Goal: Task Accomplishment & Management: Manage account settings

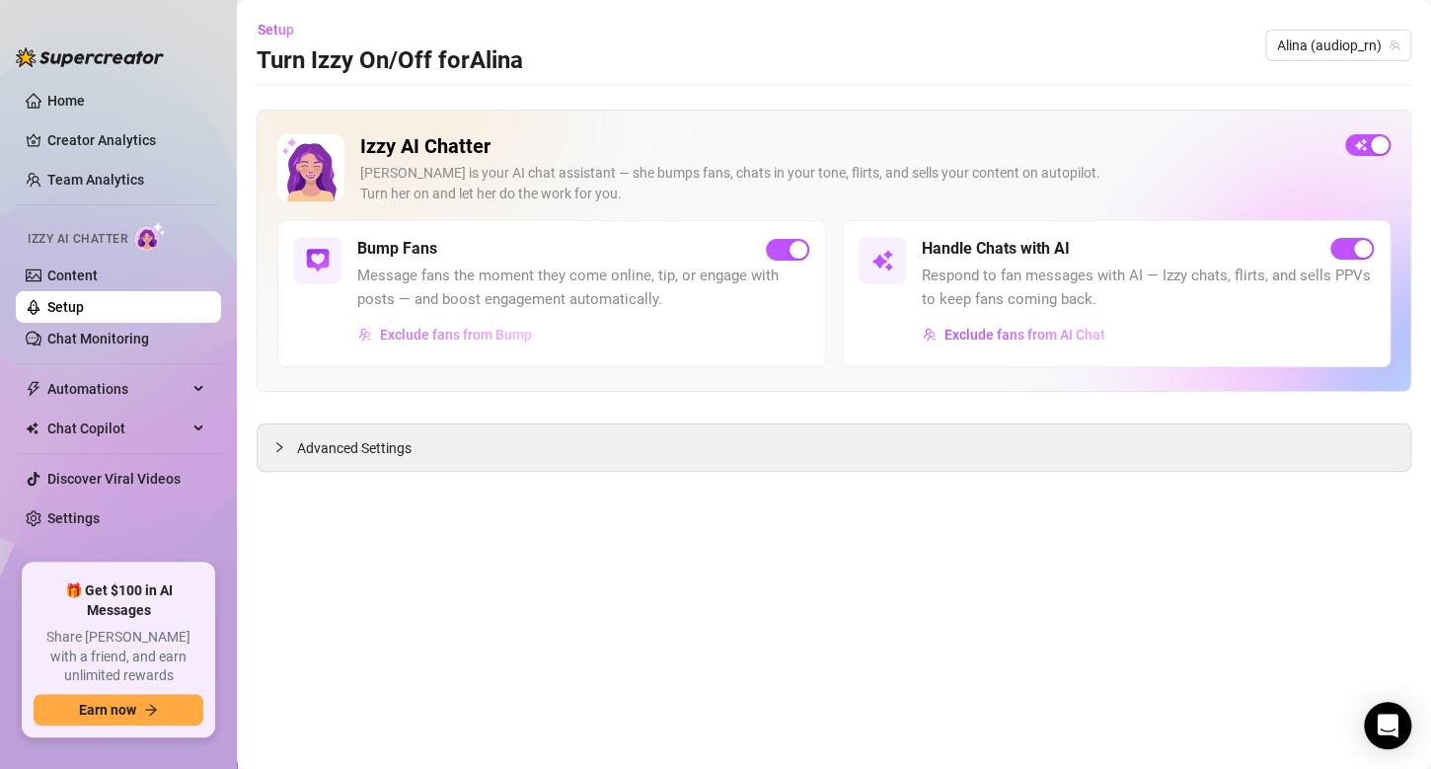
click at [488, 334] on span "Exclude fans from Bump" at bounding box center [456, 335] width 152 height 16
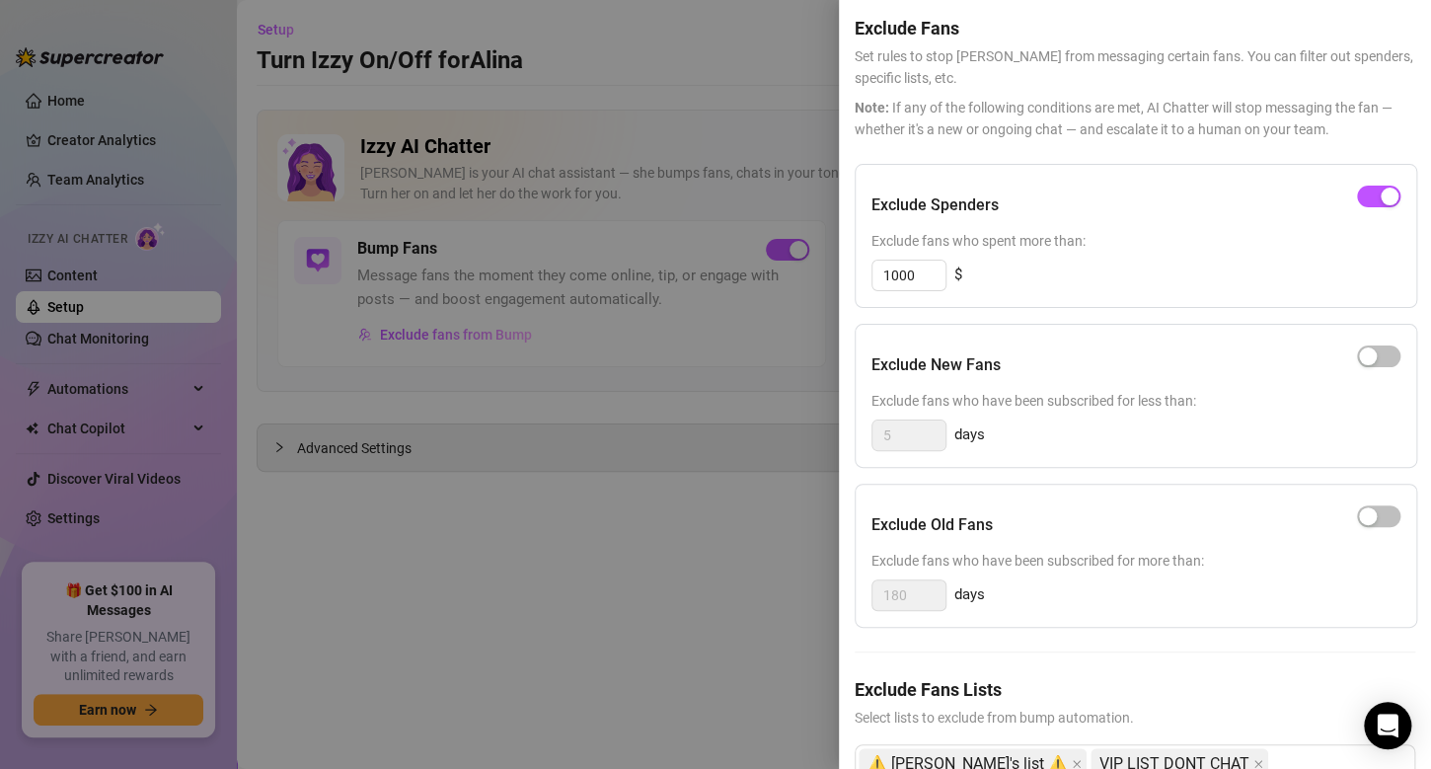
scroll to position [142, 0]
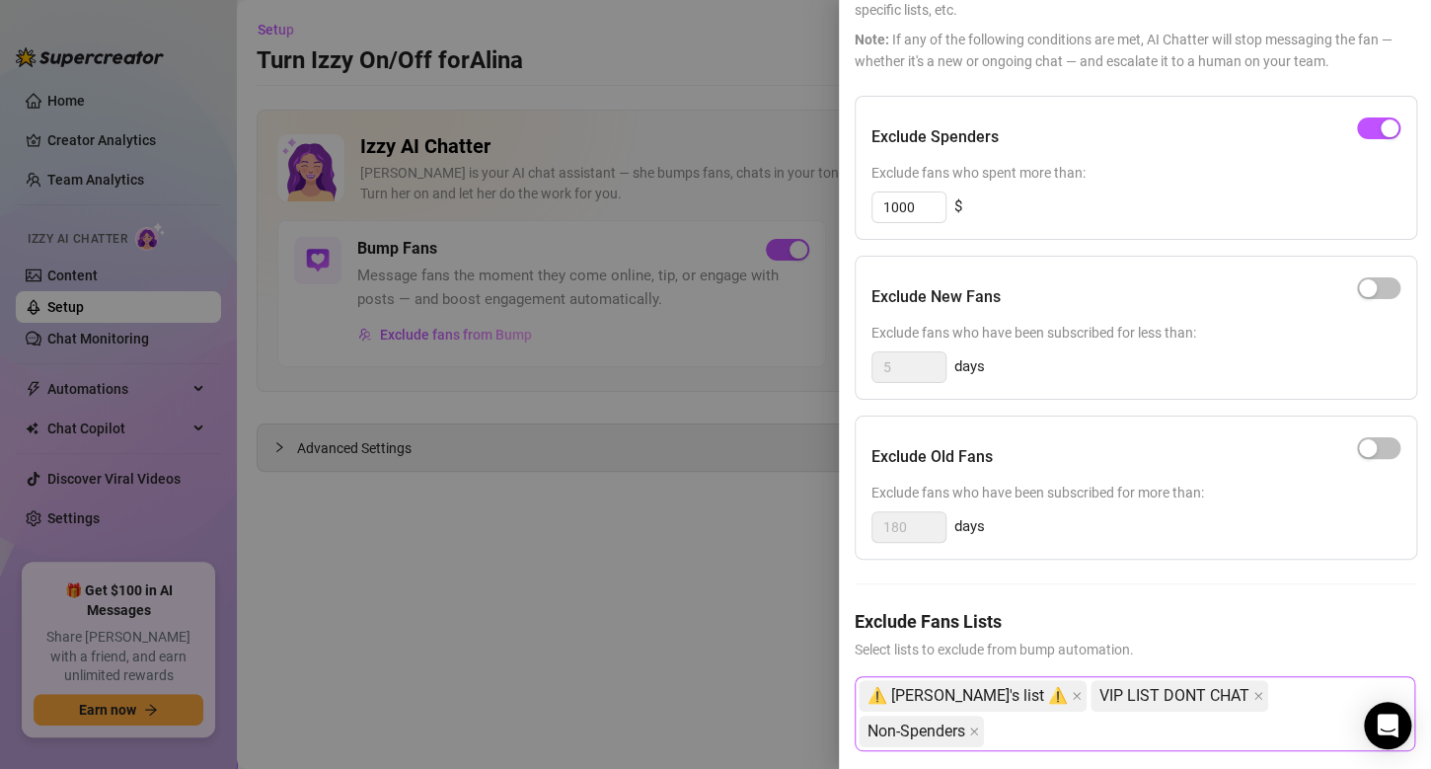
click at [1337, 689] on div "⚠️ [PERSON_NAME]'s list ⚠️ VIP LIST DONT CHAT Non-Spenders" at bounding box center [1125, 713] width 532 height 71
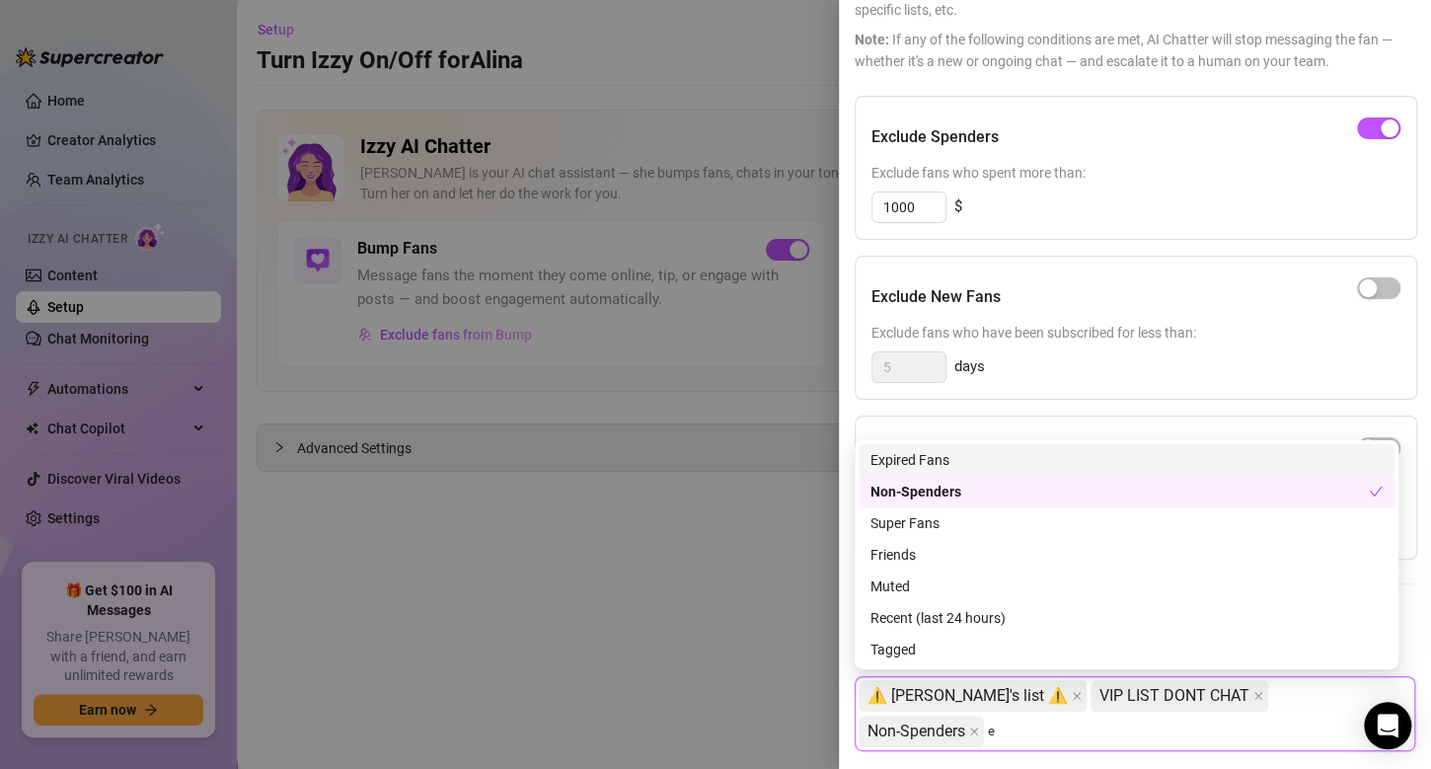
type input "ex"
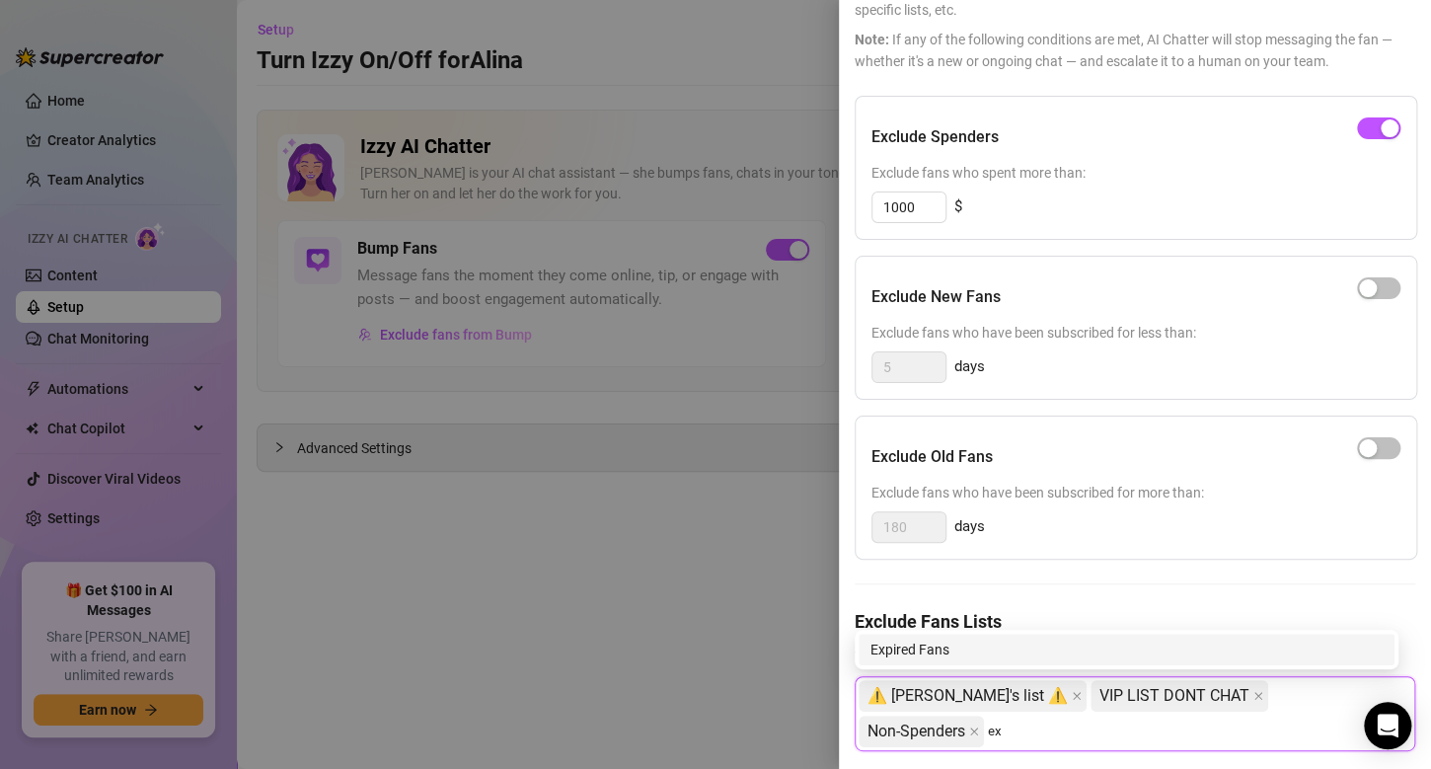
click at [1052, 645] on div "Expired Fans" at bounding box center [1126, 649] width 512 height 22
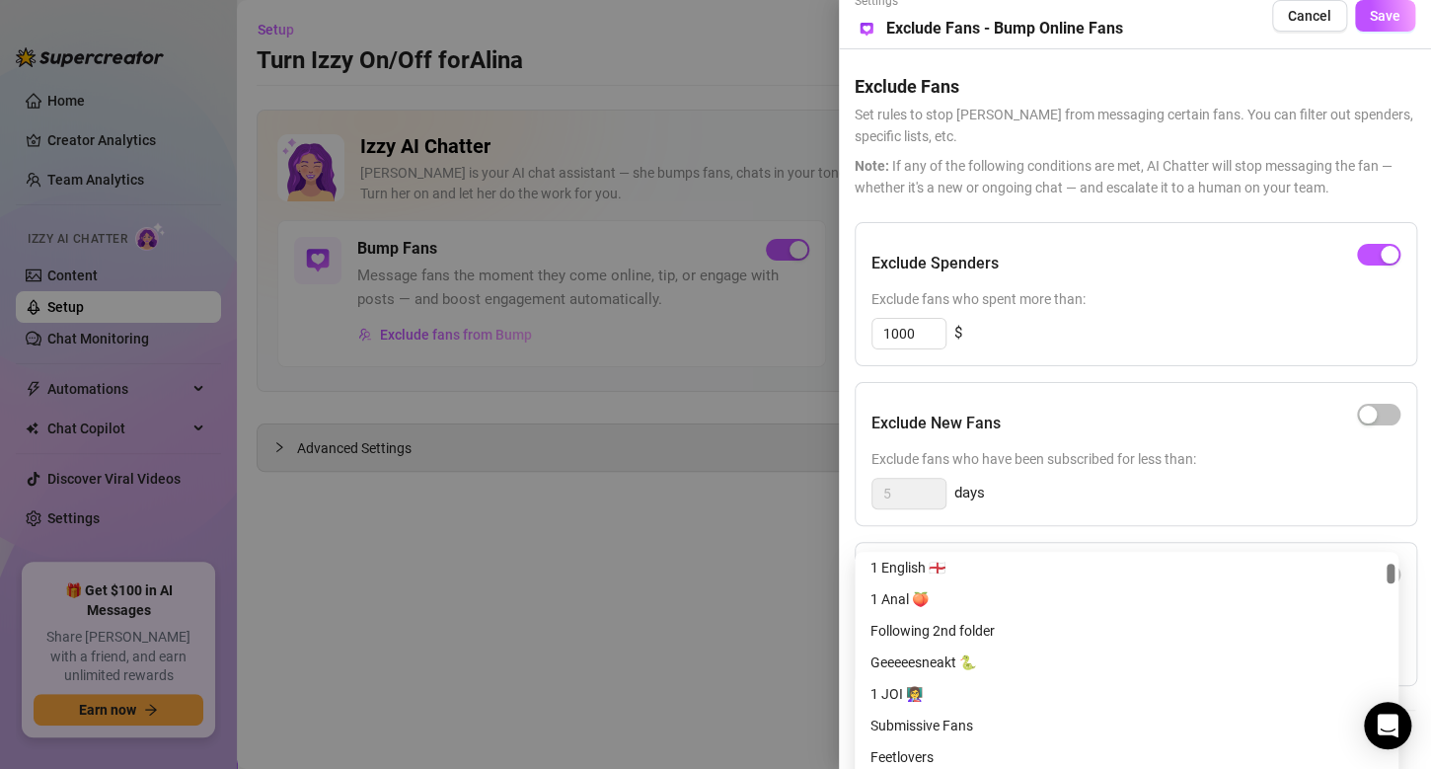
scroll to position [0, 0]
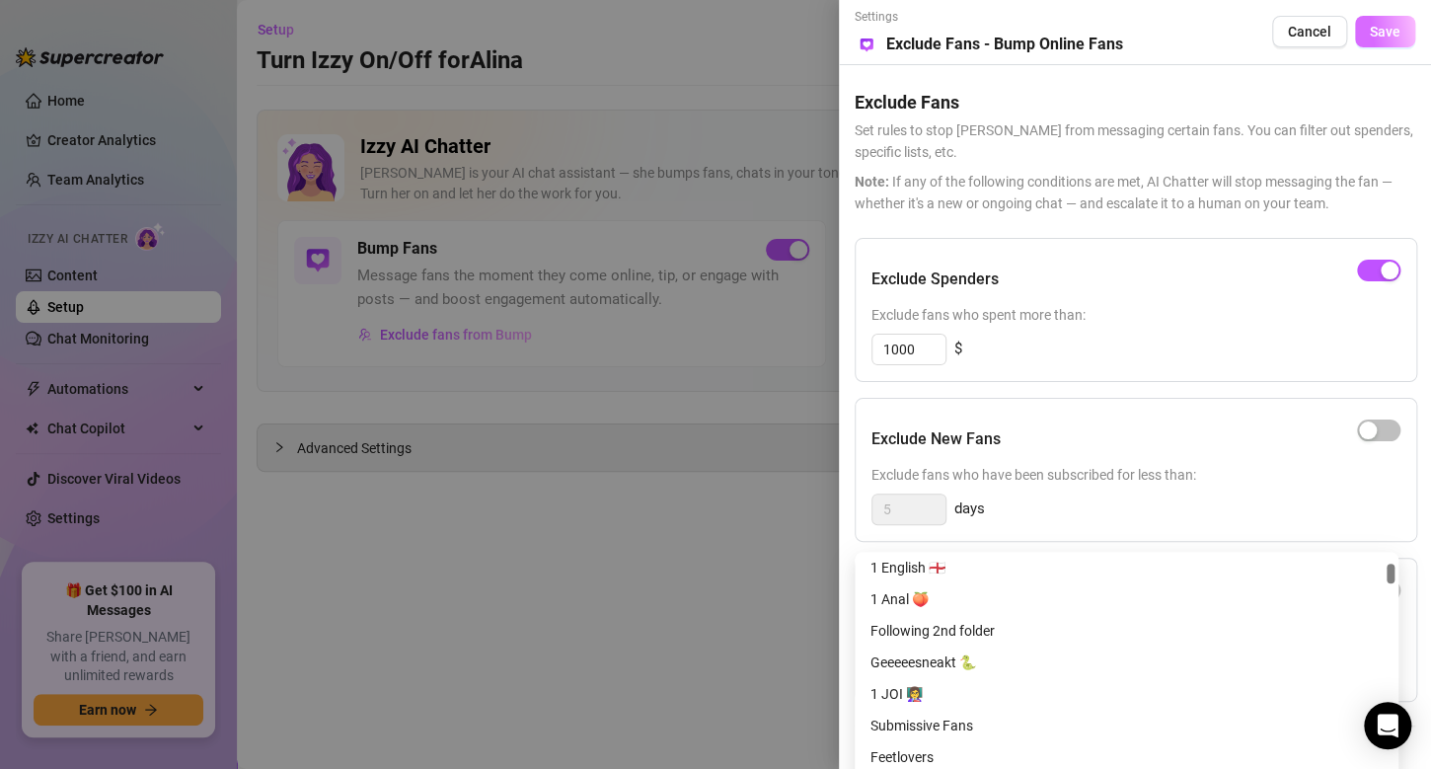
click at [1377, 37] on span "Save" at bounding box center [1385, 32] width 31 height 16
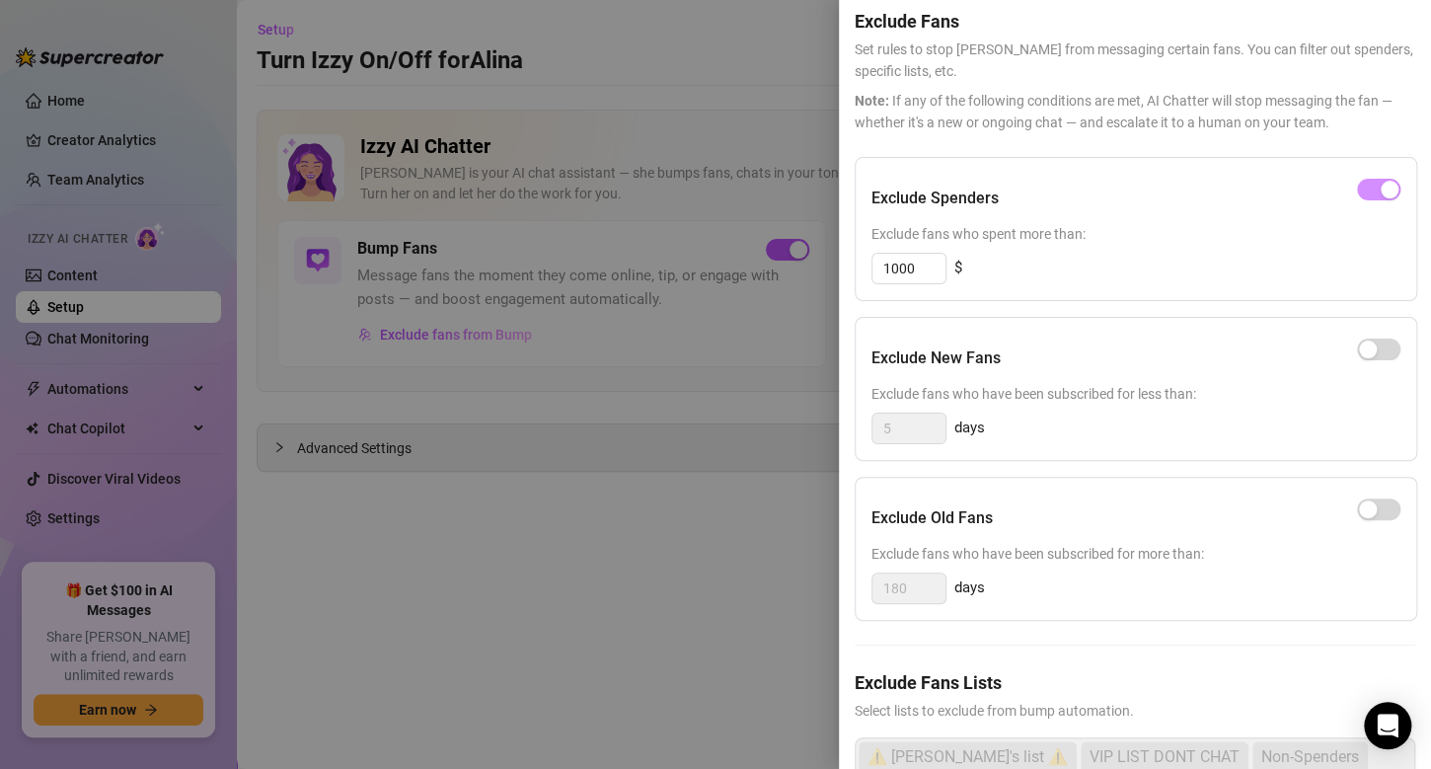
scroll to position [178, 0]
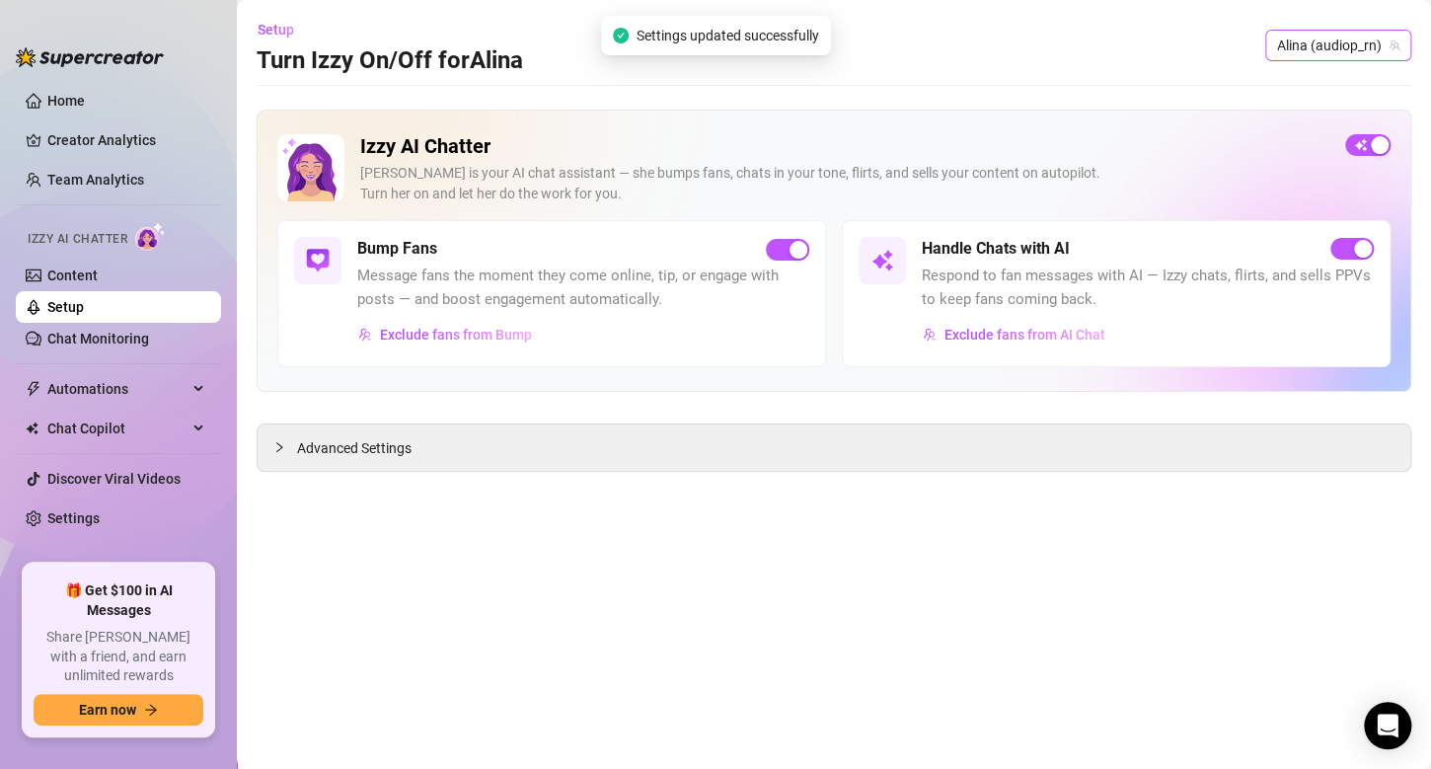
click at [1341, 43] on span "️Alina️ (audiop_rn)" at bounding box center [1338, 46] width 122 height 30
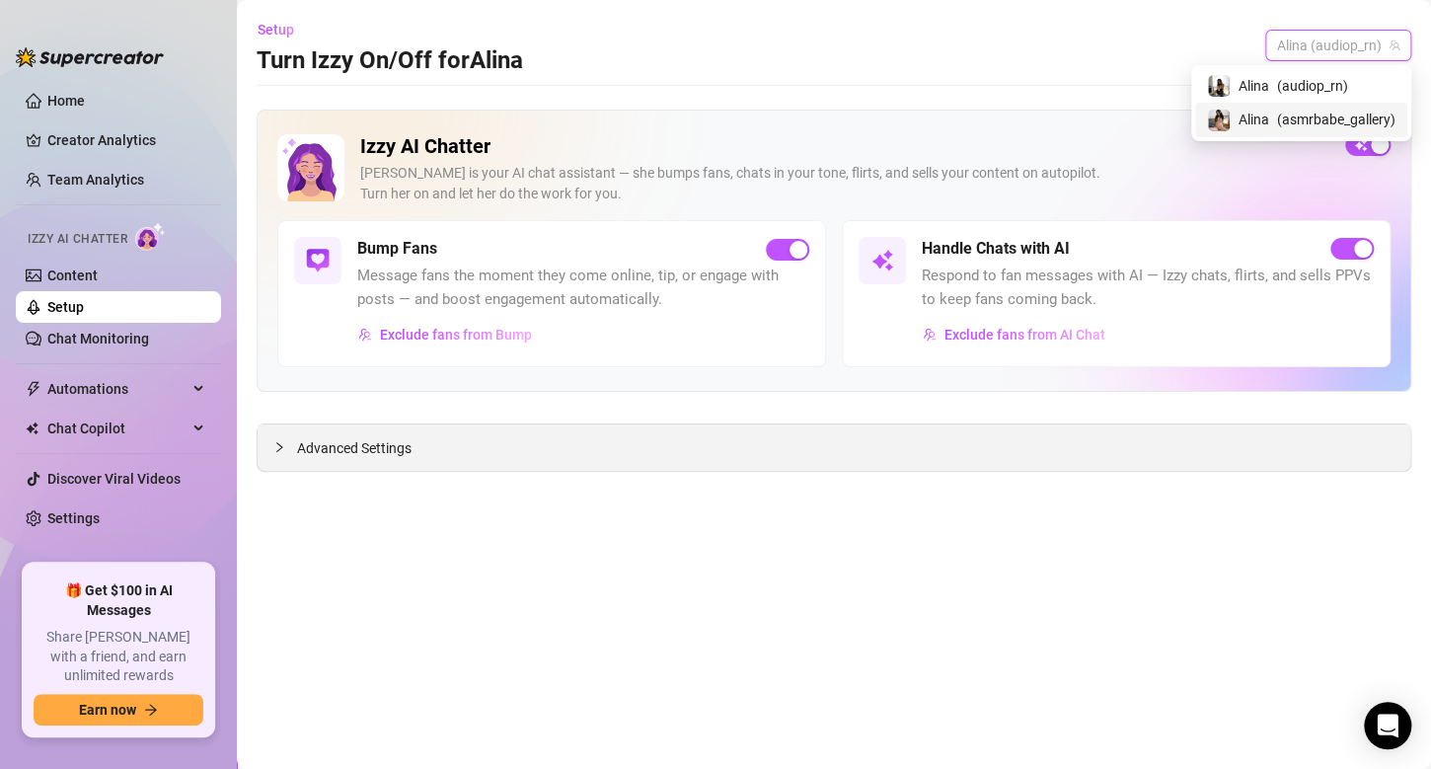
click at [337, 445] on span "Advanced Settings" at bounding box center [354, 448] width 114 height 22
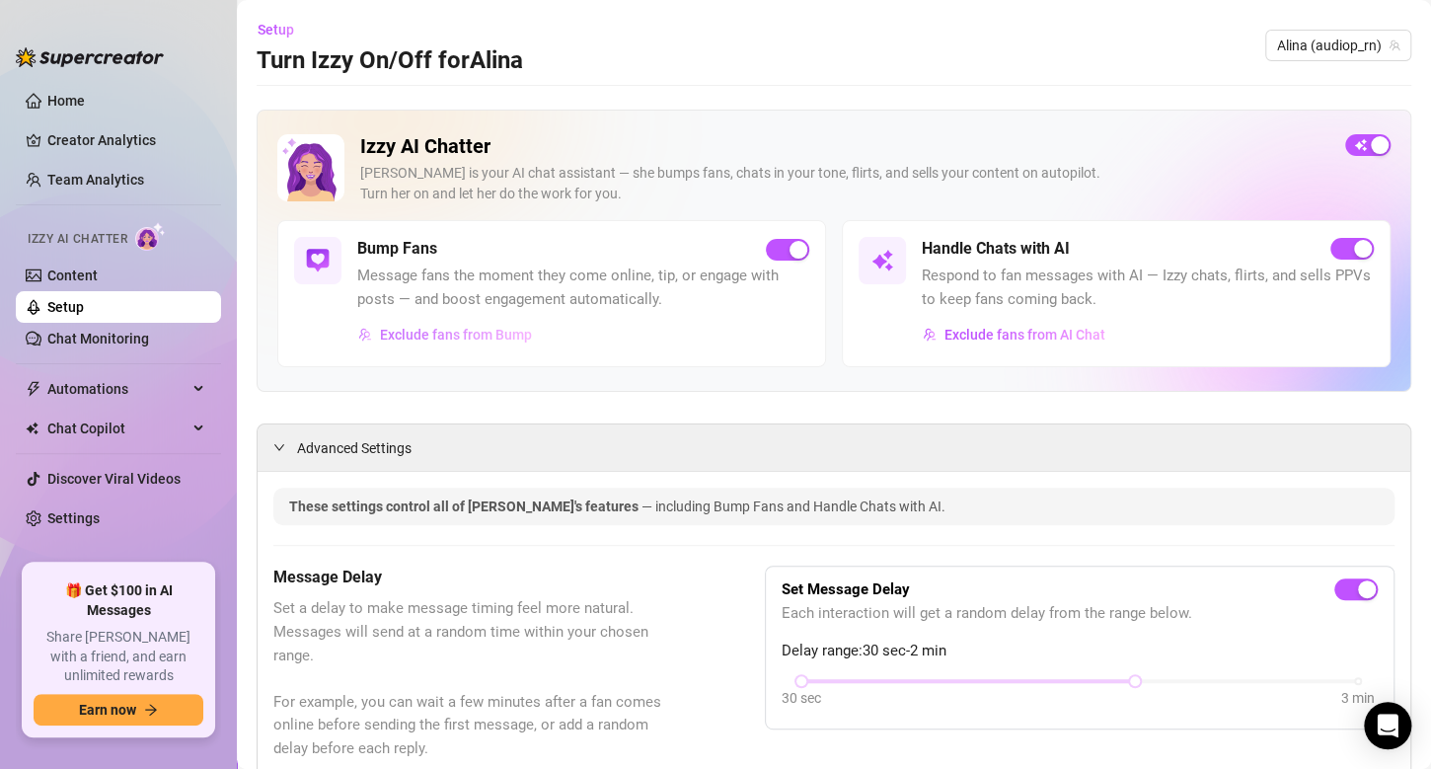
click at [441, 337] on span "Exclude fans from Bump" at bounding box center [456, 335] width 152 height 16
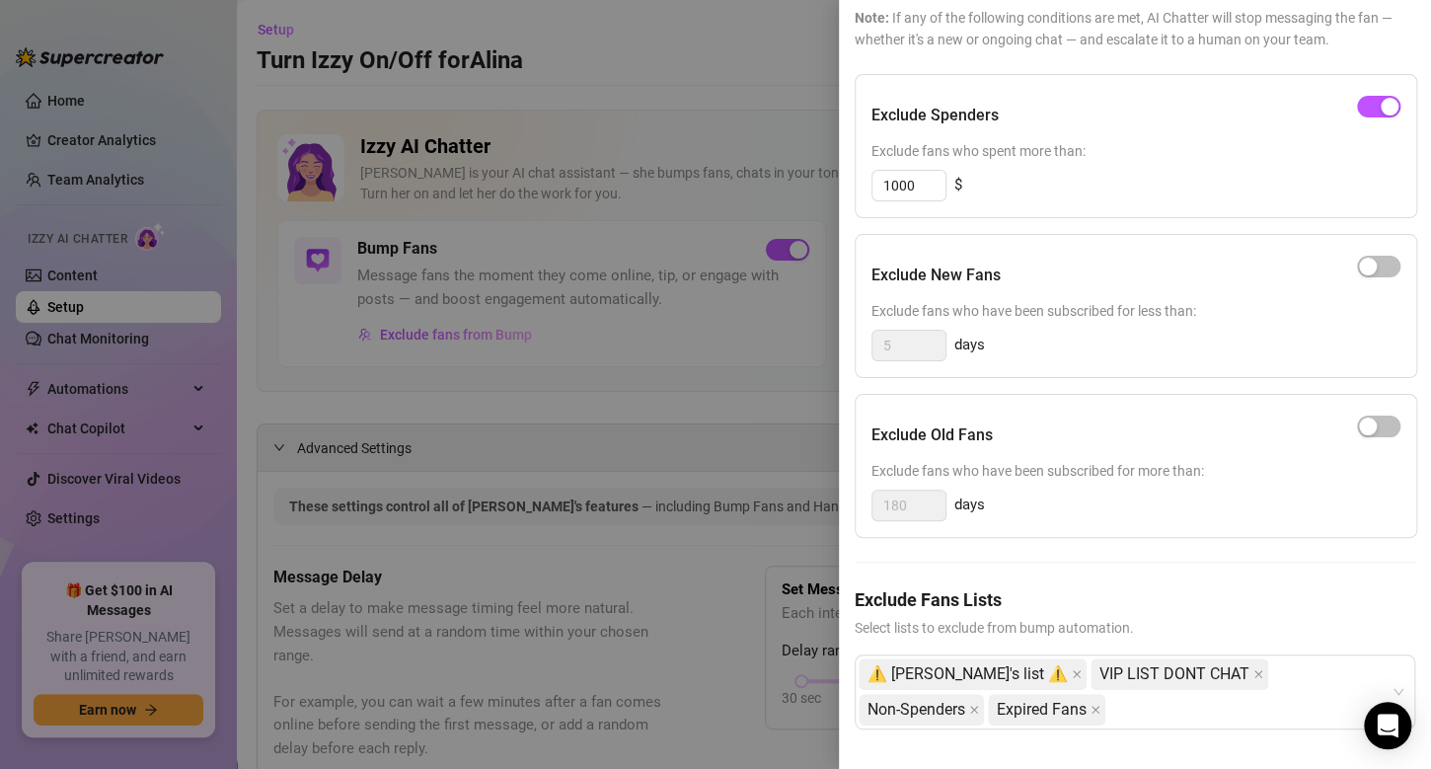
click at [654, 289] on div at bounding box center [715, 384] width 1431 height 769
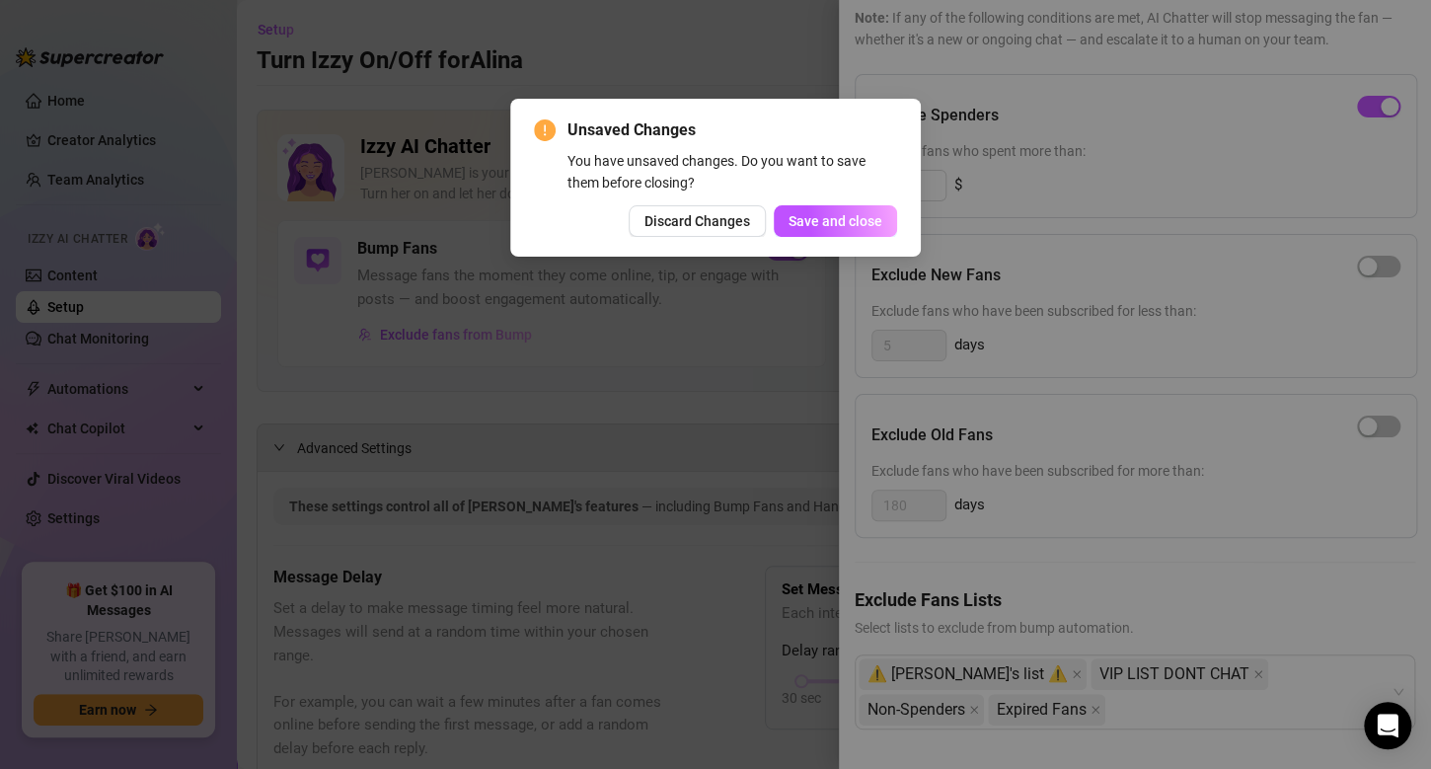
click at [729, 415] on div "Unsaved Changes You have unsaved changes. Do you want to save them before closi…" at bounding box center [715, 384] width 1431 height 769
click at [710, 219] on span "Discard Changes" at bounding box center [697, 221] width 106 height 16
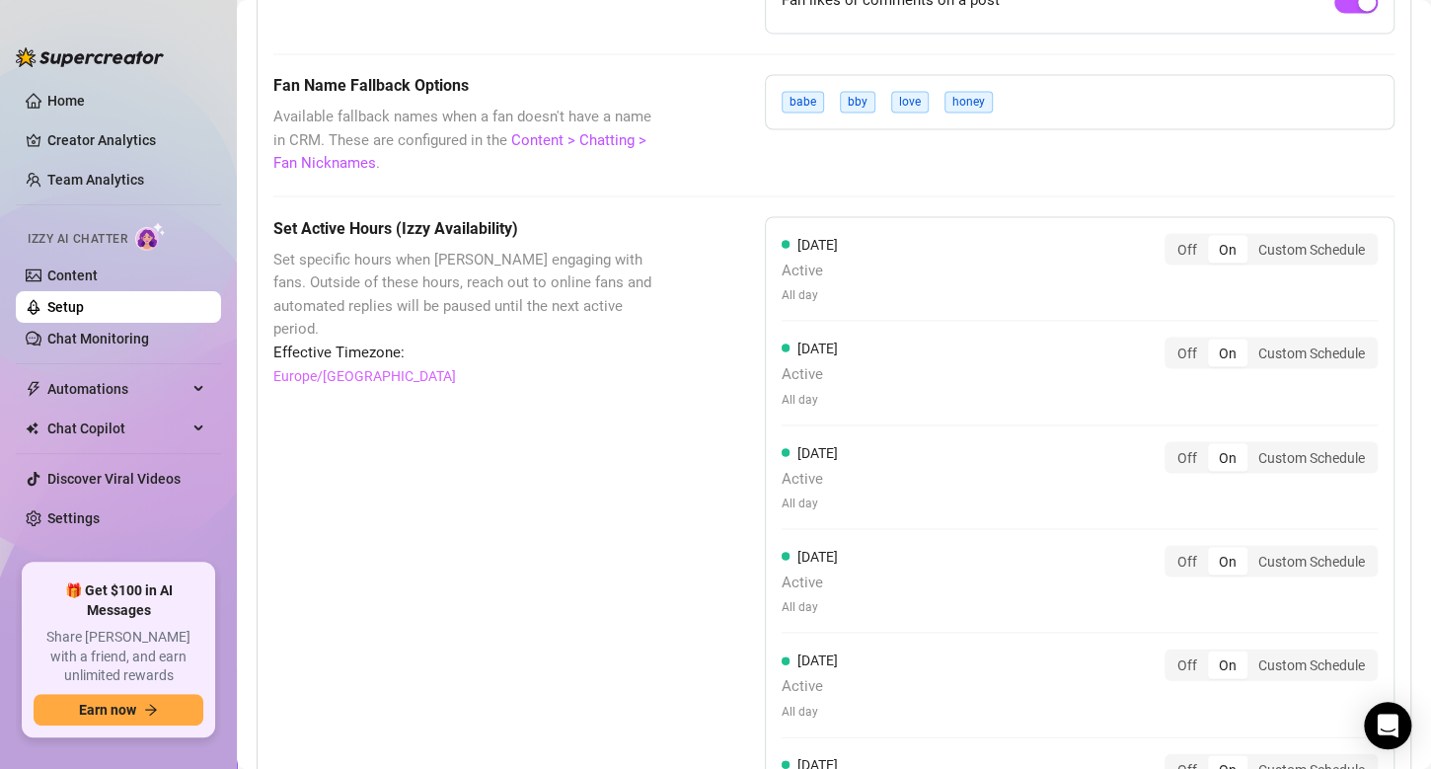
scroll to position [1300, 0]
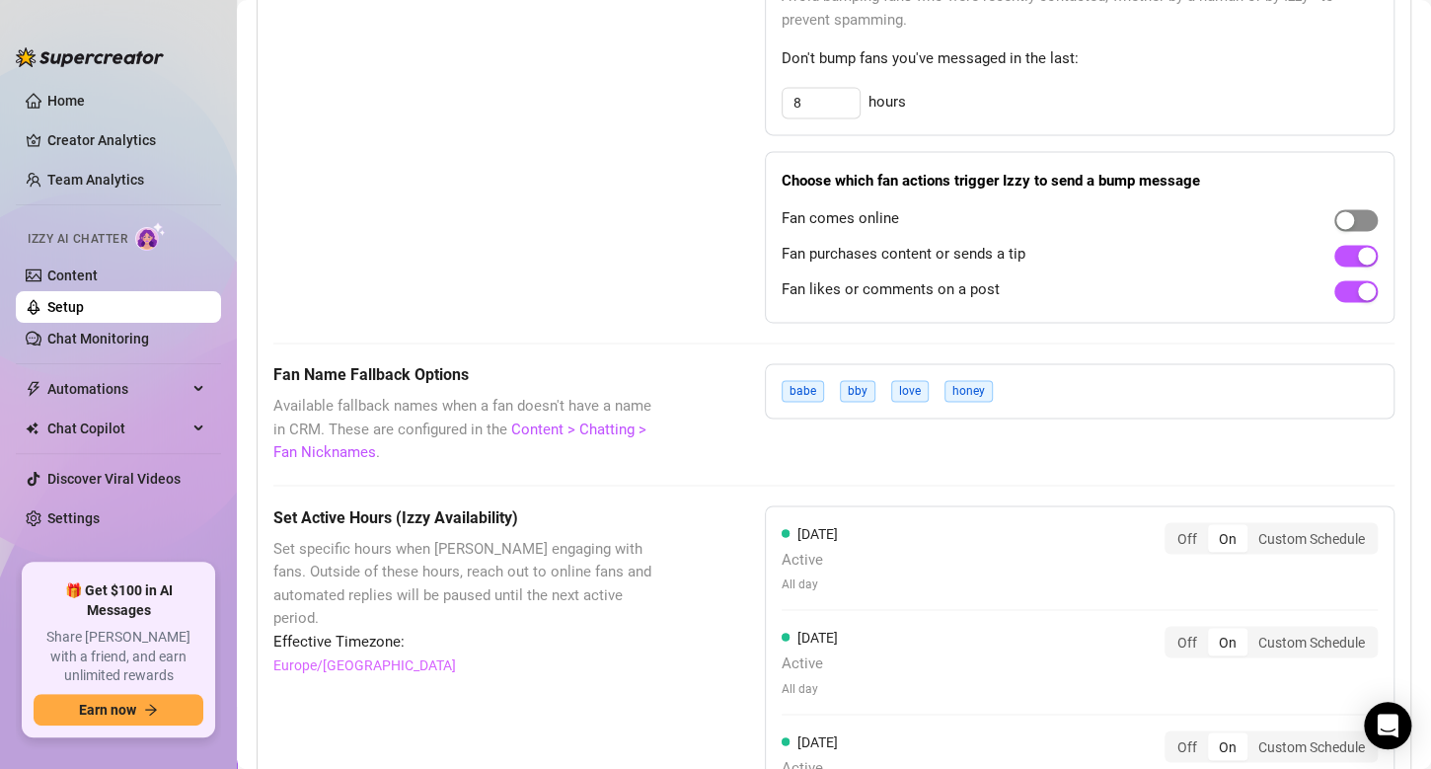
click at [1338, 221] on span "button" at bounding box center [1355, 220] width 43 height 22
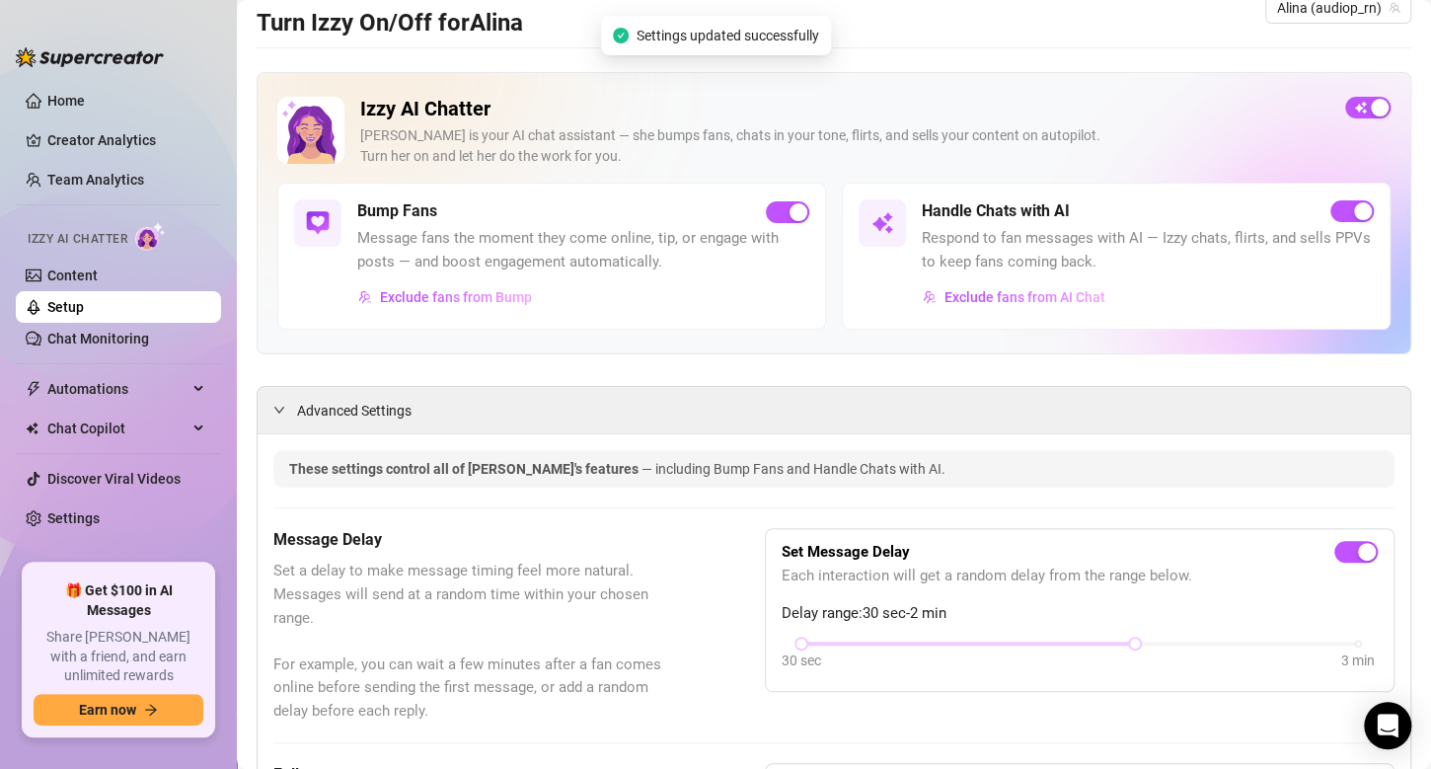
scroll to position [0, 0]
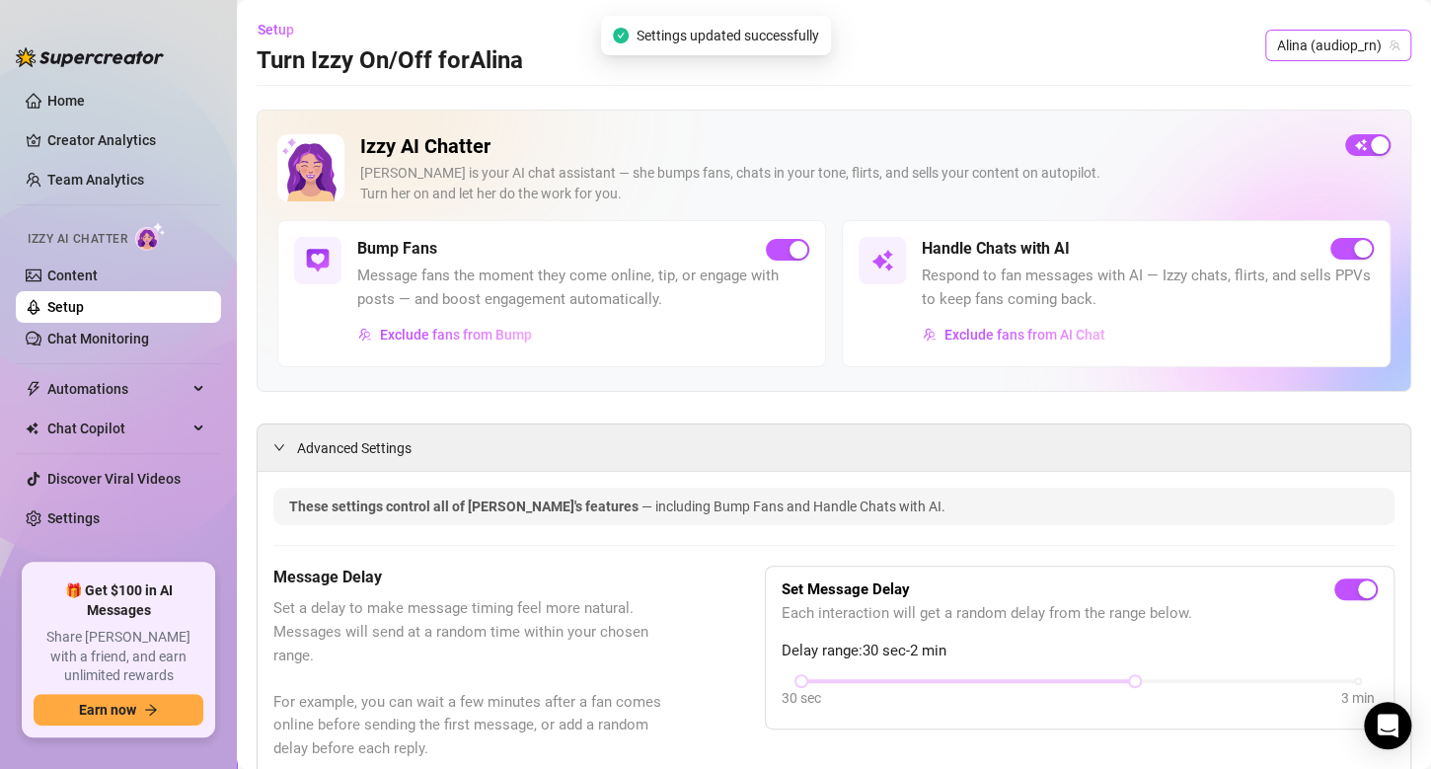
click at [1340, 51] on span "️Alina️ (audiop_rn)" at bounding box center [1338, 46] width 122 height 30
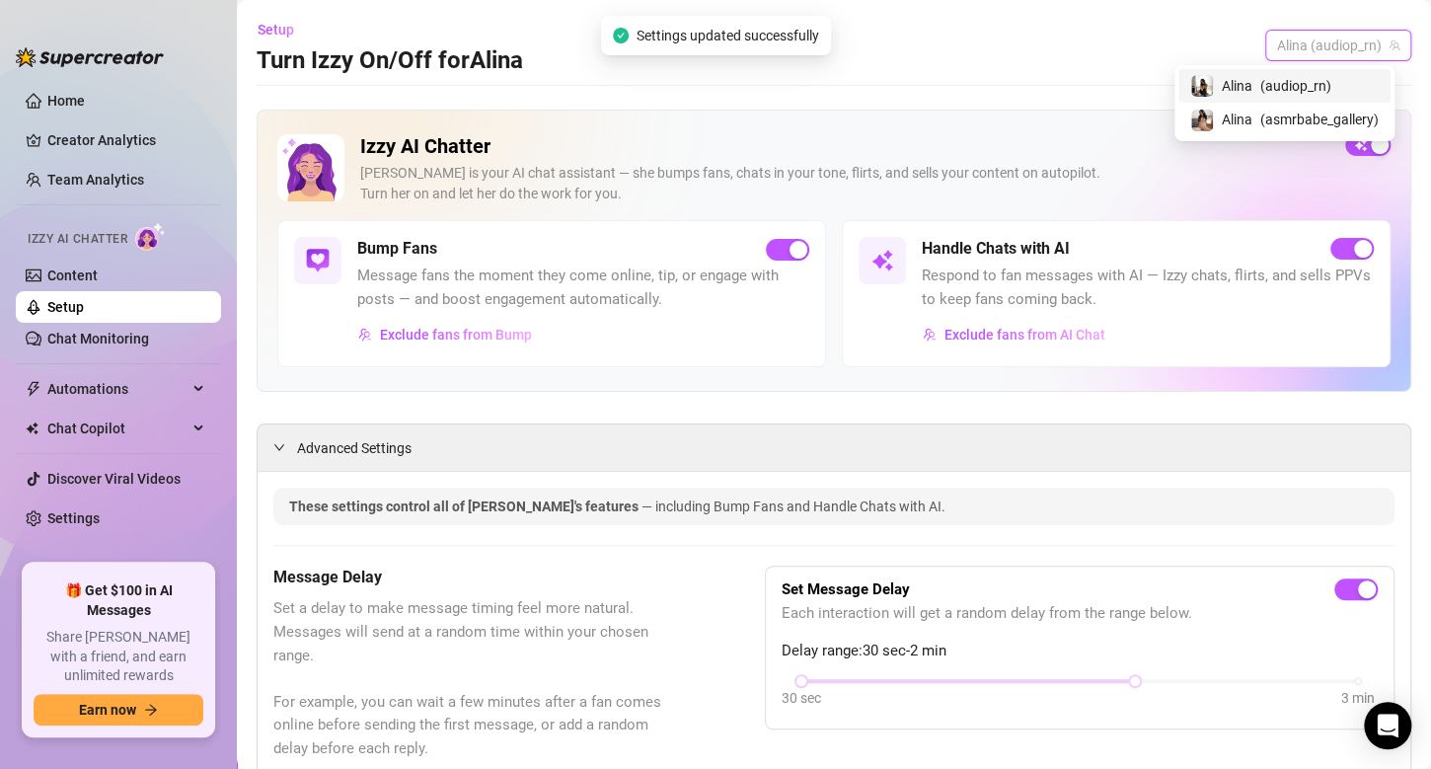
click at [1306, 87] on span "( audiop_rn )" at bounding box center [1295, 86] width 71 height 22
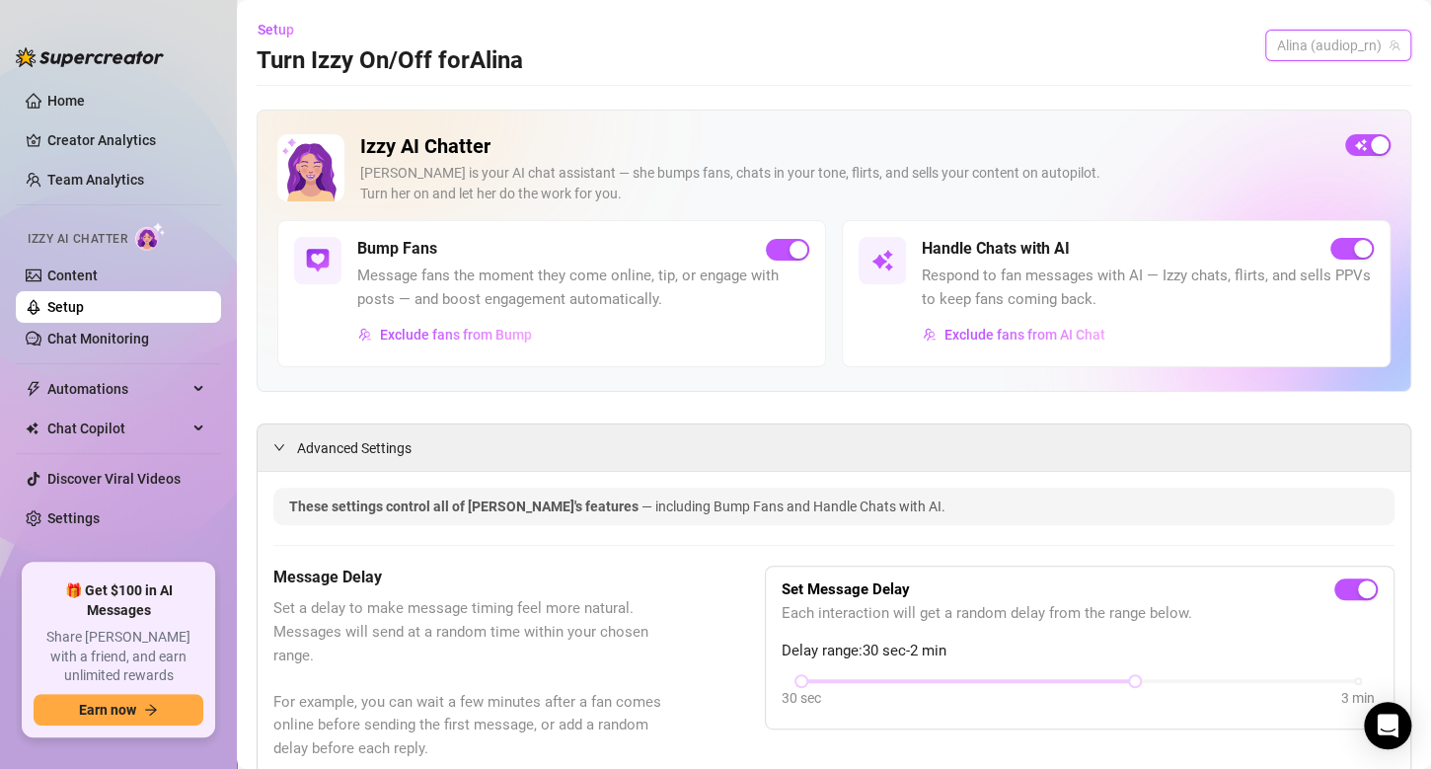
click at [1341, 57] on span "️Alina️ (audiop_rn)" at bounding box center [1338, 46] width 122 height 30
click at [1315, 120] on span "( asmrbabe_gallery )" at bounding box center [1319, 120] width 118 height 22
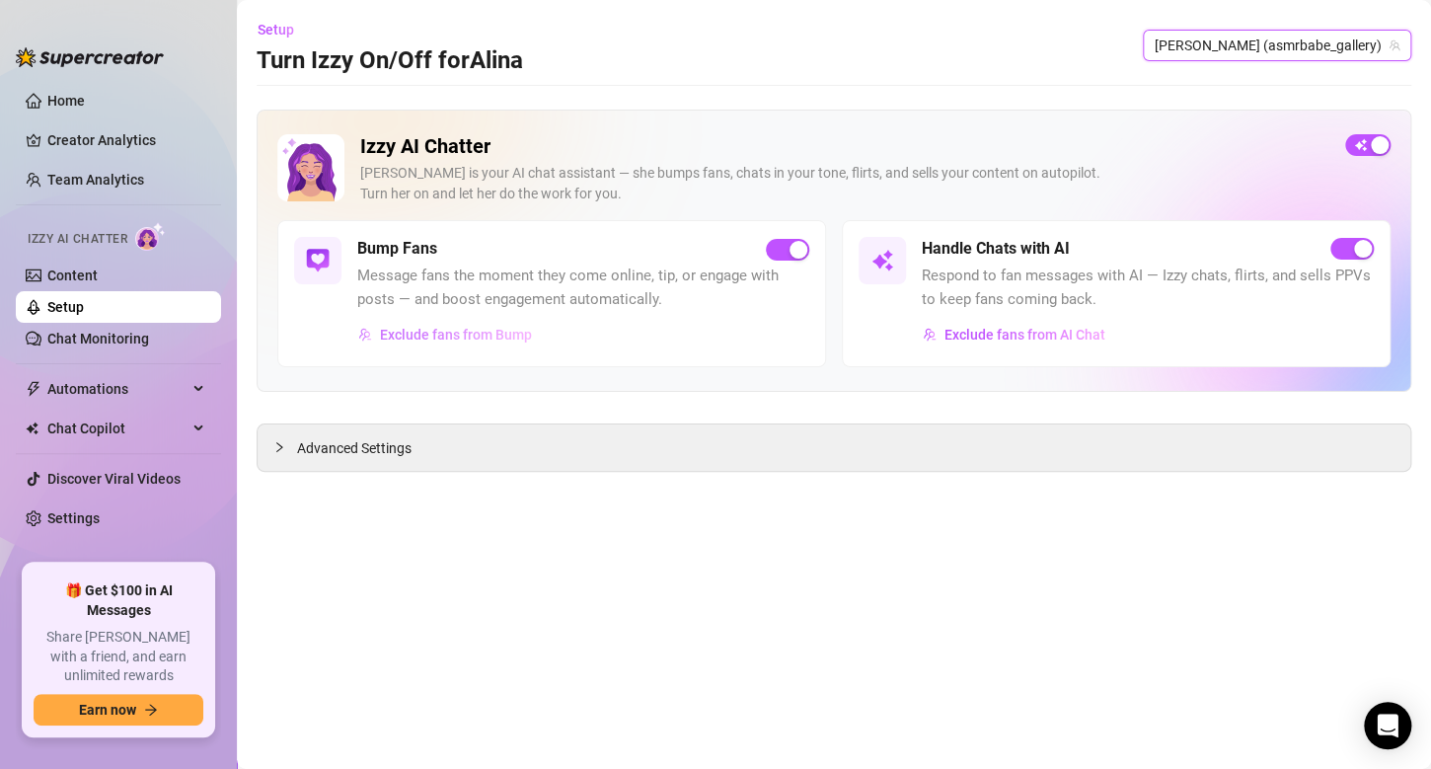
click at [473, 336] on span "Exclude fans from Bump" at bounding box center [456, 335] width 152 height 16
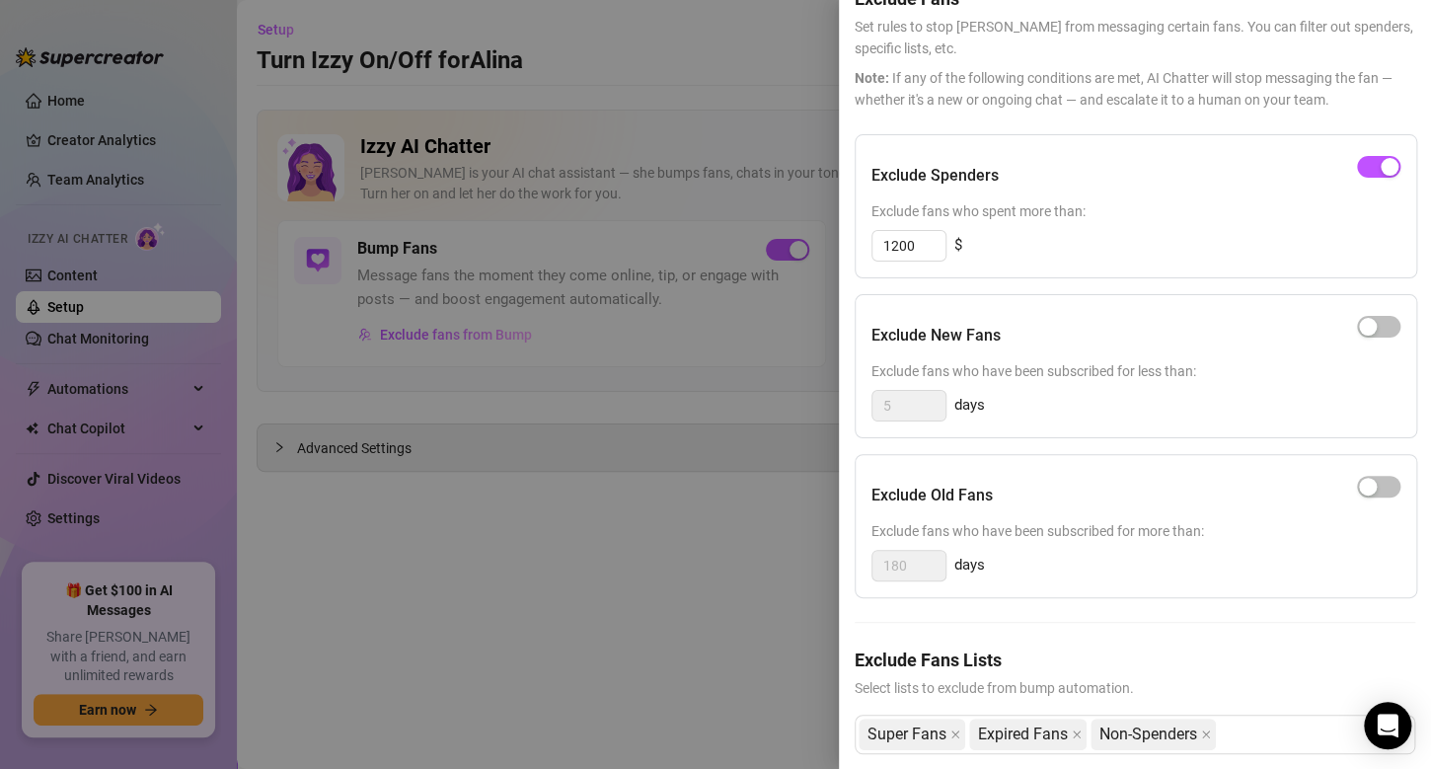
scroll to position [142, 0]
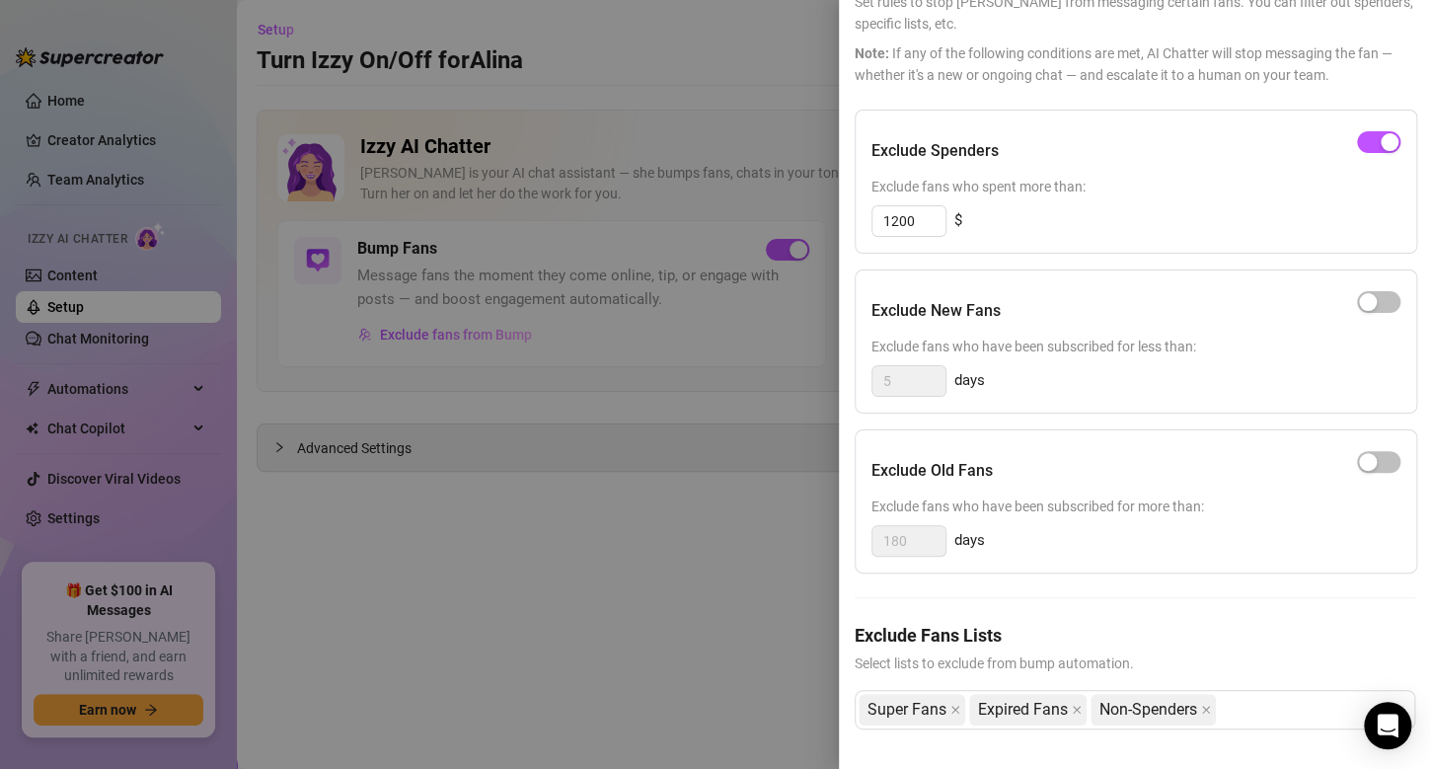
click at [763, 228] on div at bounding box center [715, 384] width 1431 height 769
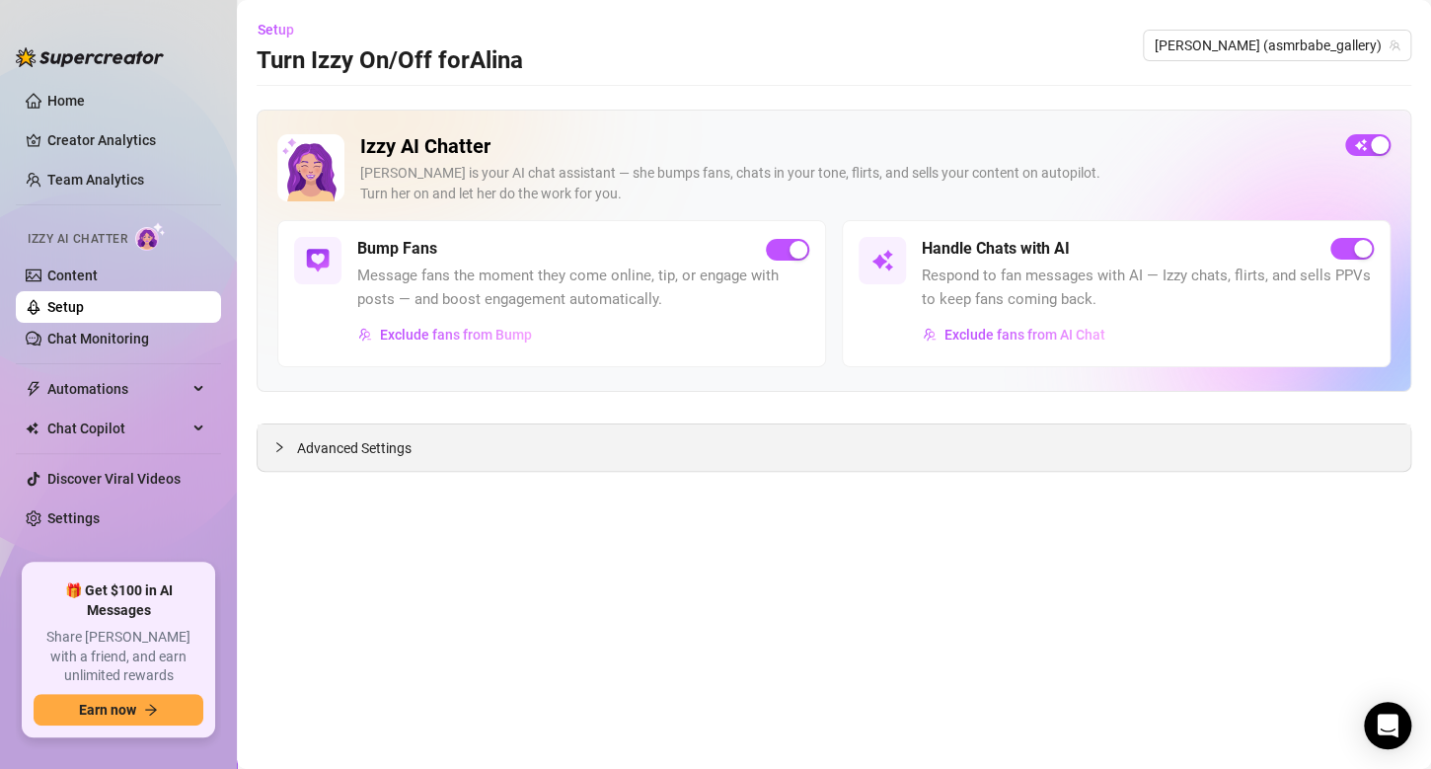
click at [356, 444] on span "Advanced Settings" at bounding box center [354, 448] width 114 height 22
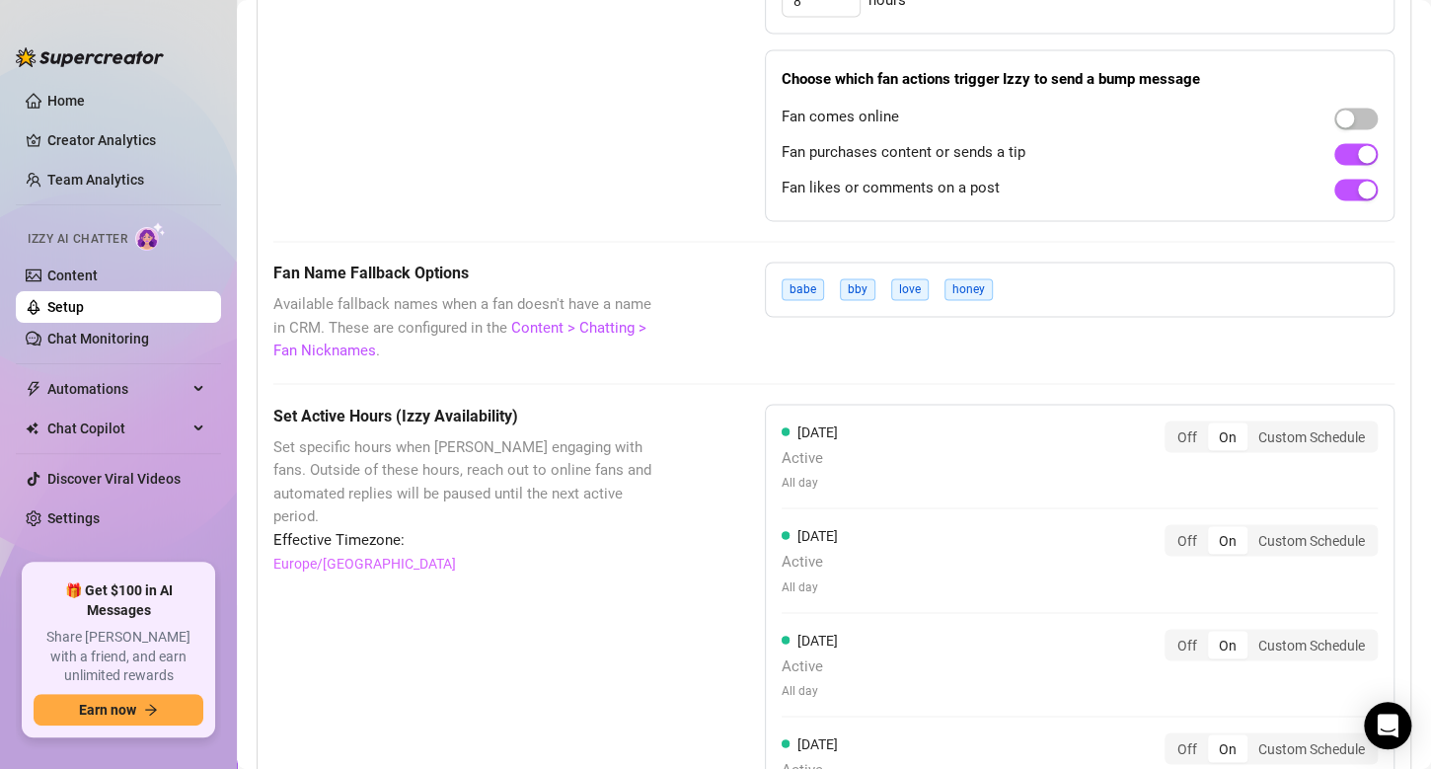
scroll to position [1102, 0]
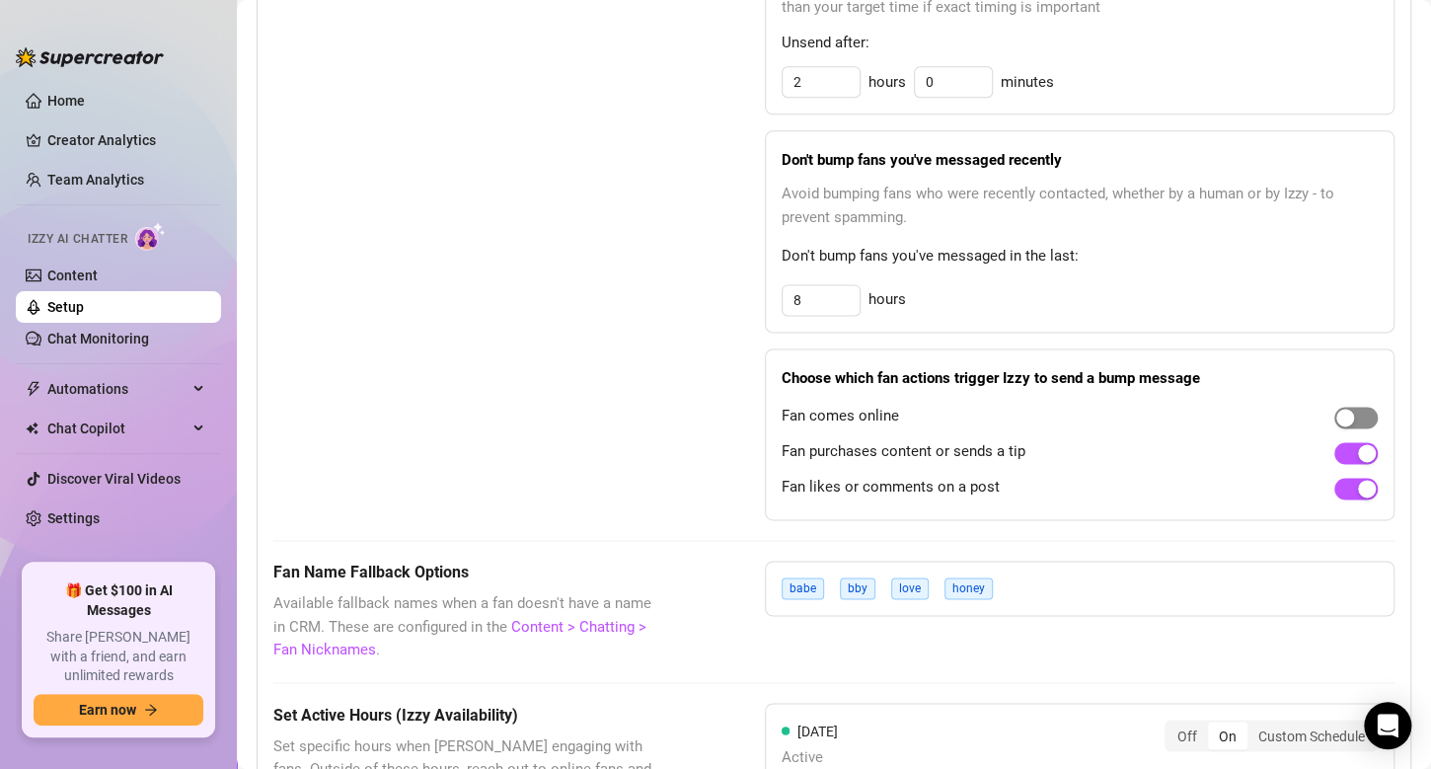
click at [1340, 413] on span "button" at bounding box center [1355, 418] width 43 height 22
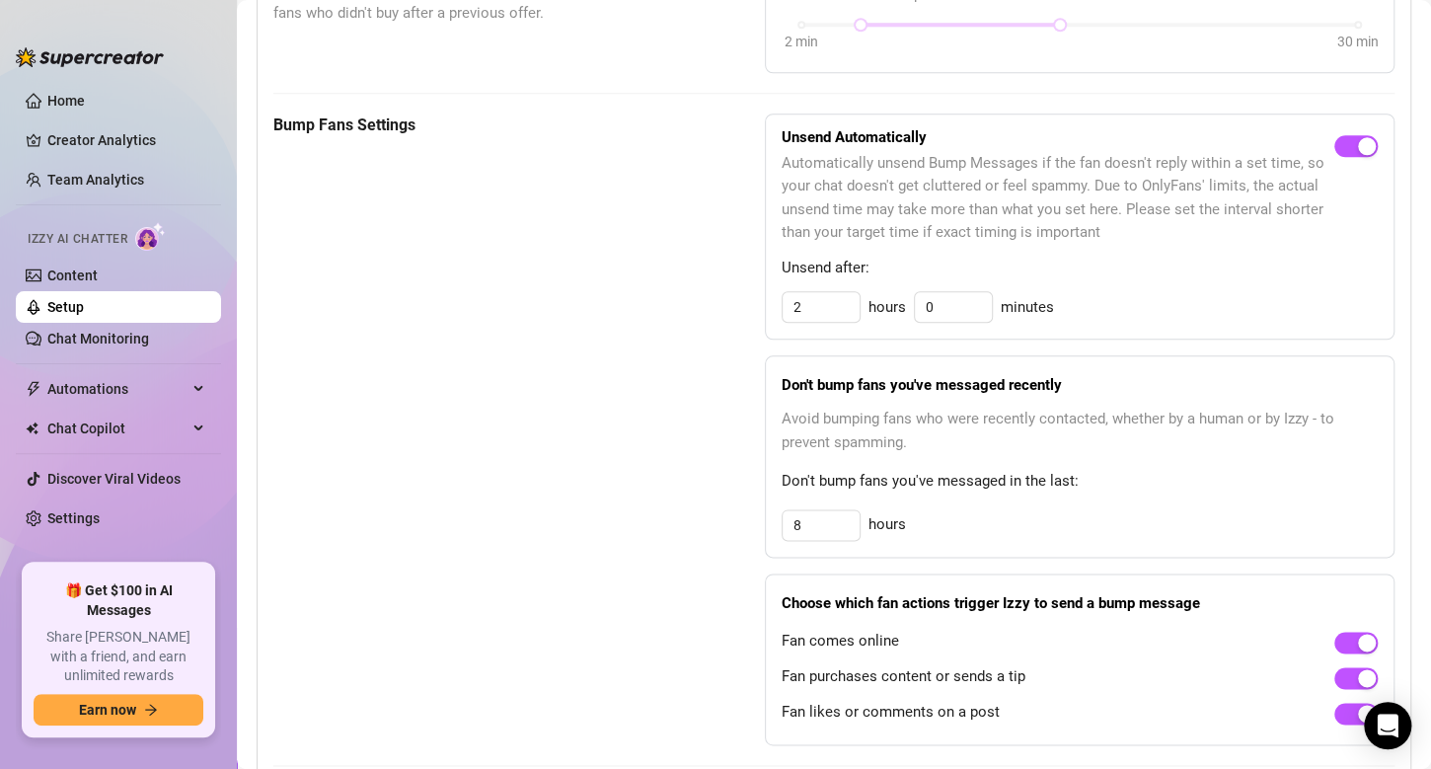
scroll to position [708, 0]
